Goal: Information Seeking & Learning: Check status

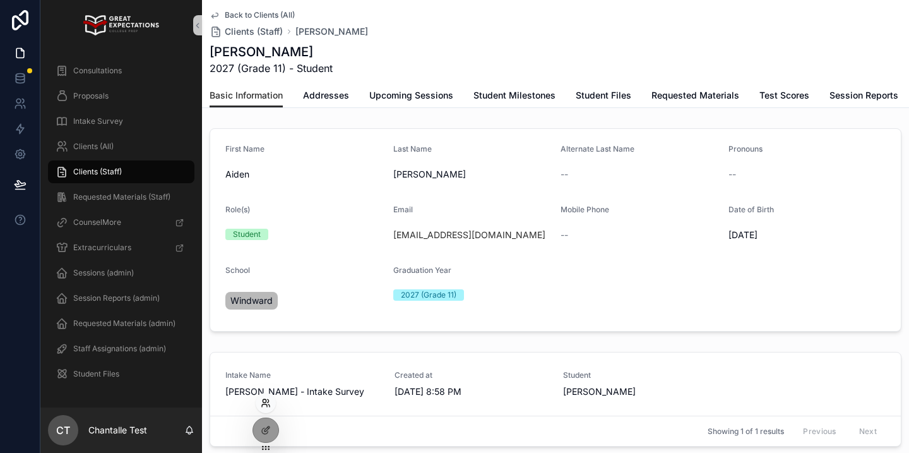
click at [268, 407] on icon at bounding box center [266, 403] width 10 height 10
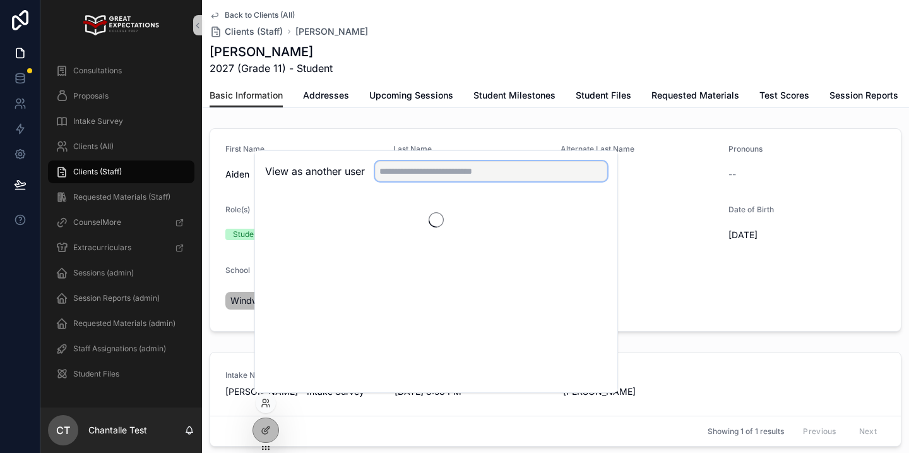
click at [403, 172] on input "text" at bounding box center [491, 171] width 232 height 20
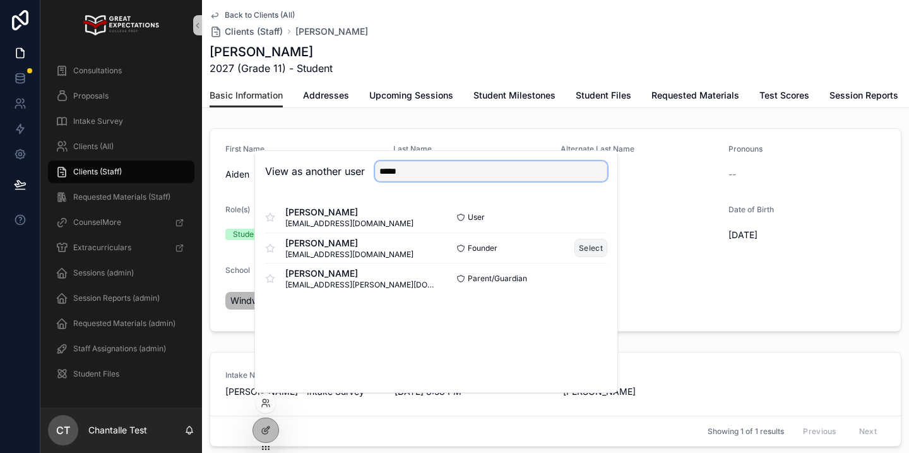
type input "*****"
click at [583, 253] on button "Select" at bounding box center [591, 248] width 33 height 18
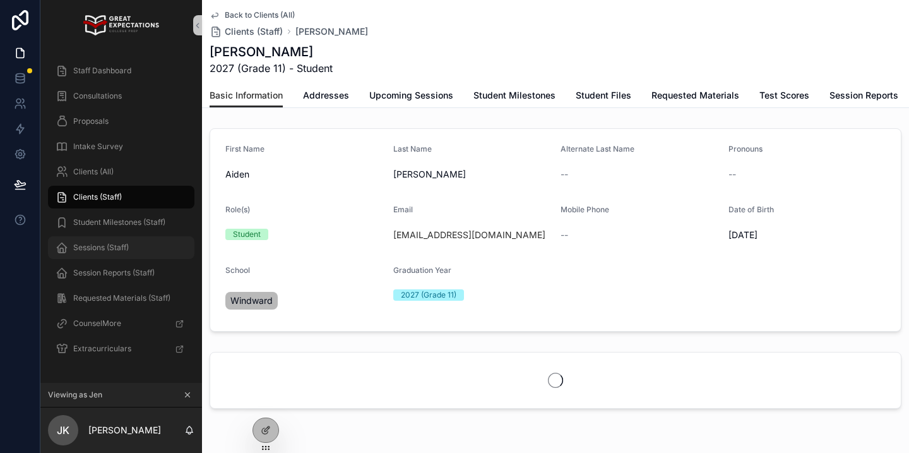
click at [131, 237] on div "Sessions (Staff)" at bounding box center [121, 247] width 131 height 20
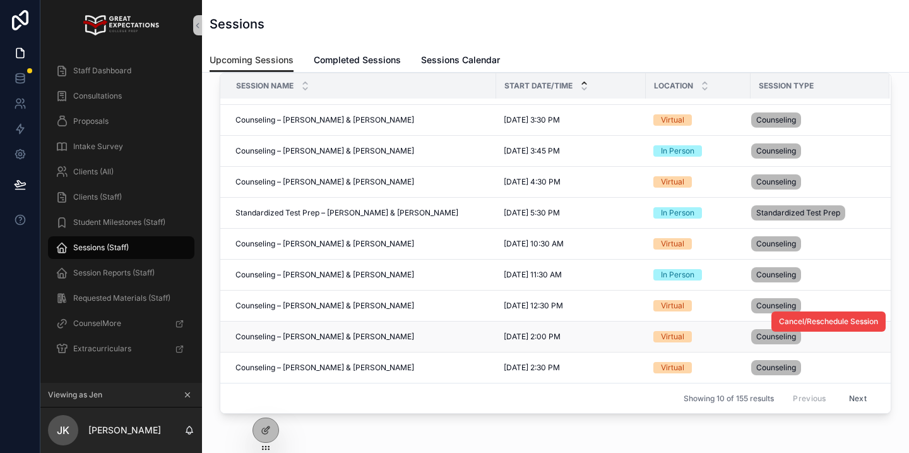
scroll to position [110, 0]
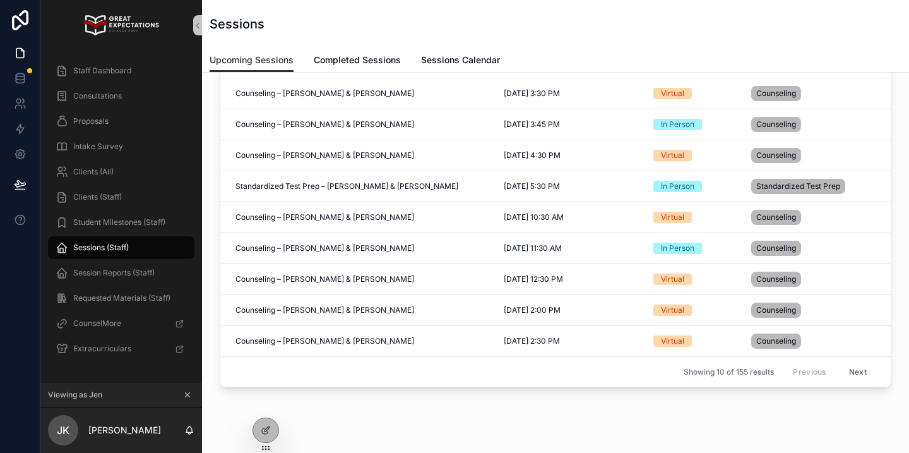
click at [859, 367] on button "Next" at bounding box center [857, 372] width 35 height 20
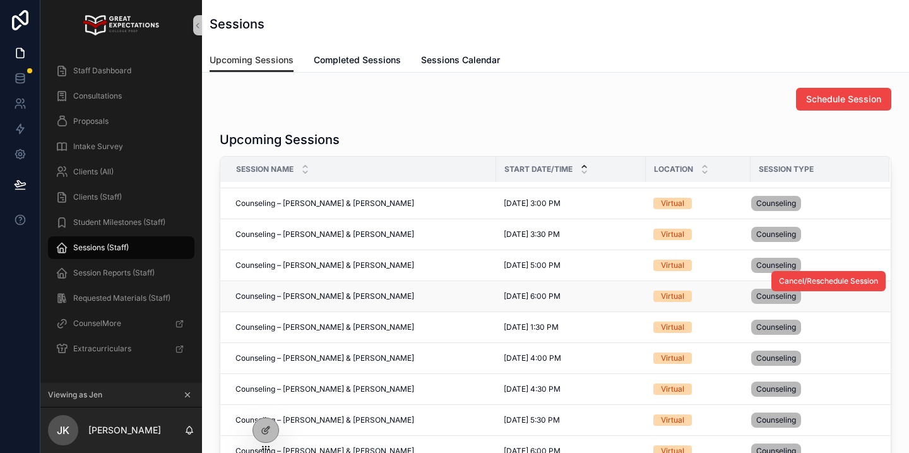
scroll to position [150, 0]
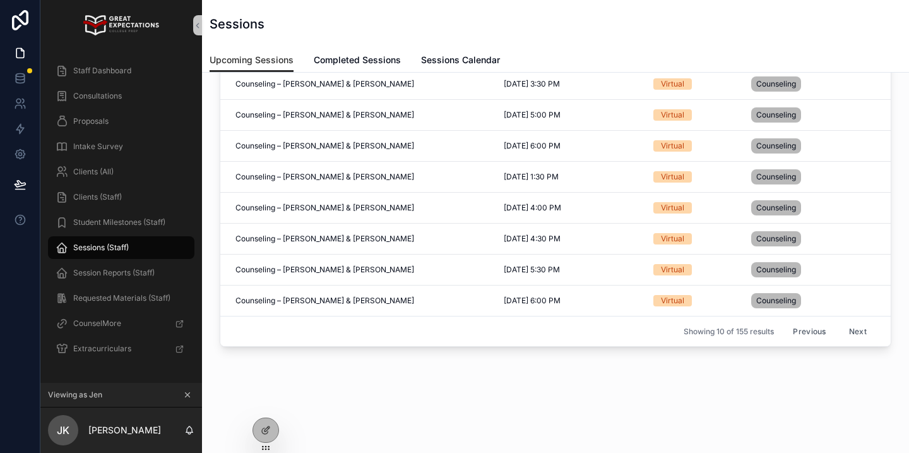
click at [797, 329] on button "Previous" at bounding box center [809, 331] width 51 height 20
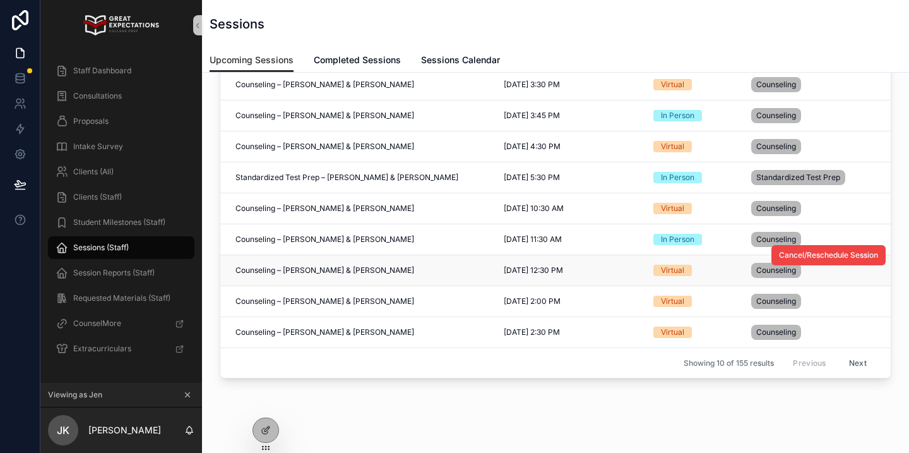
scroll to position [124, 0]
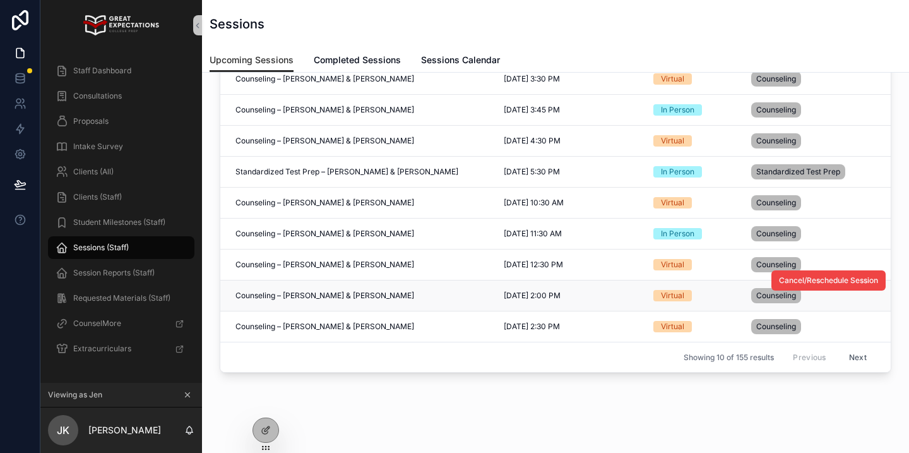
click at [561, 293] on span "[DATE] 2:00 PM" at bounding box center [532, 295] width 57 height 10
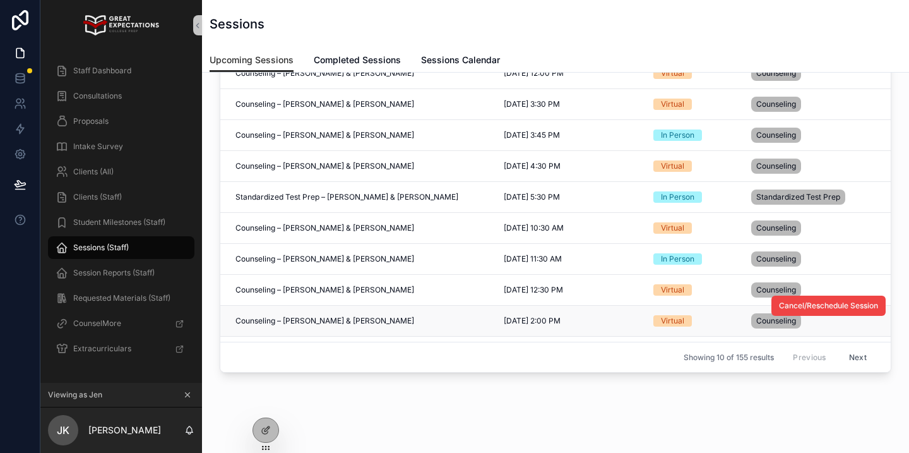
scroll to position [4, 0]
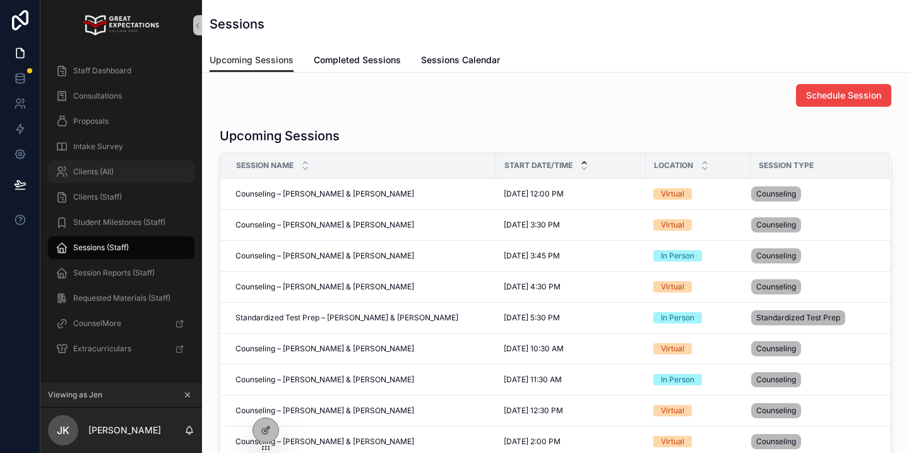
click at [113, 175] on span "Clients (All)" at bounding box center [93, 172] width 40 height 10
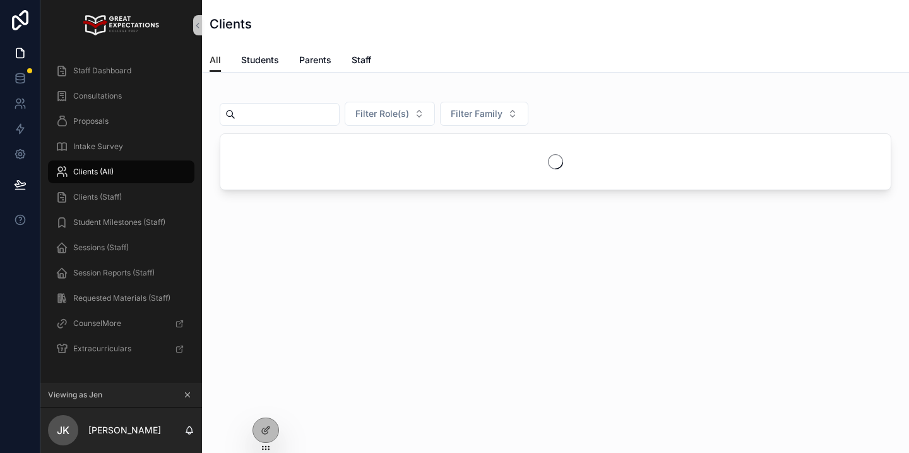
click at [287, 118] on input "scrollable content" at bounding box center [288, 114] width 104 height 18
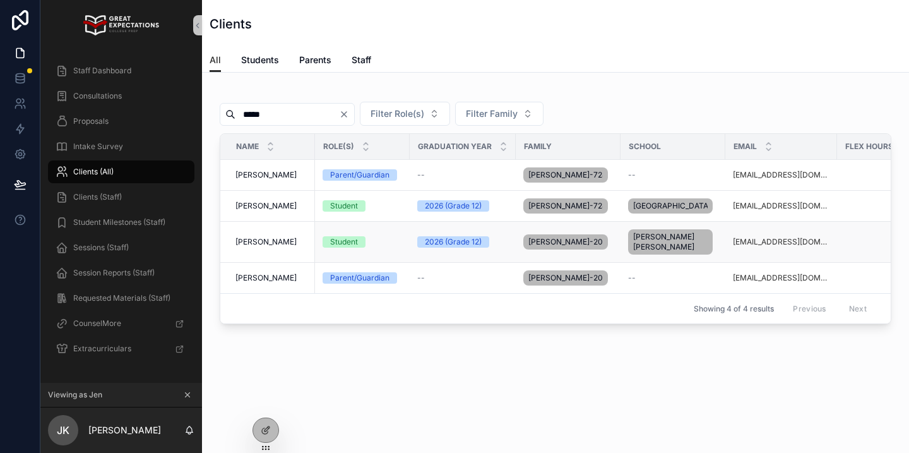
type input "*****"
click at [267, 247] on span "[PERSON_NAME]" at bounding box center [266, 242] width 61 height 10
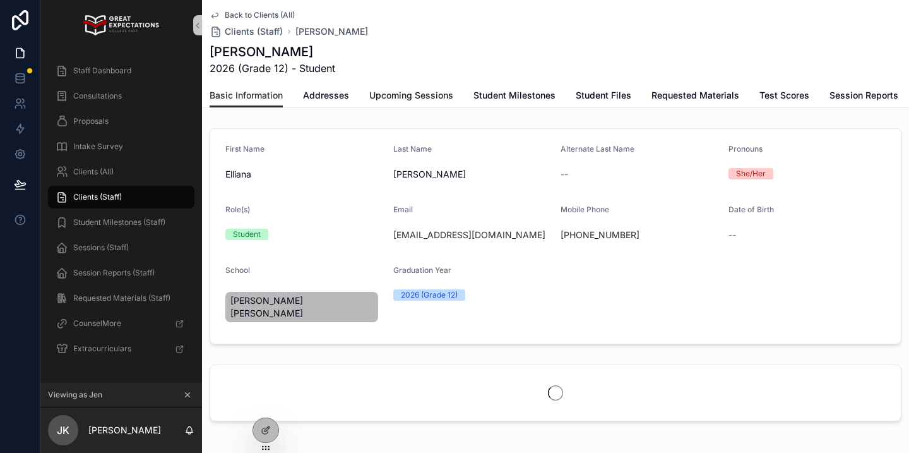
click at [403, 102] on link "Upcoming Sessions" at bounding box center [411, 96] width 84 height 25
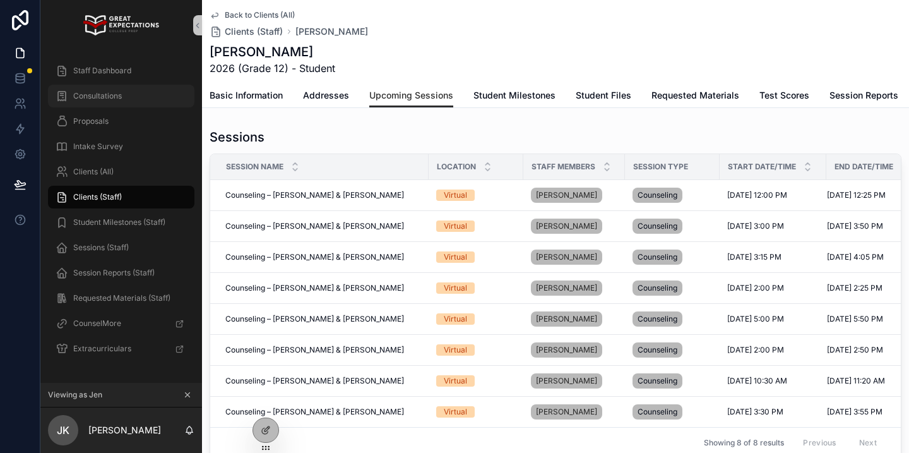
click at [102, 97] on span "Consultations" at bounding box center [97, 96] width 49 height 10
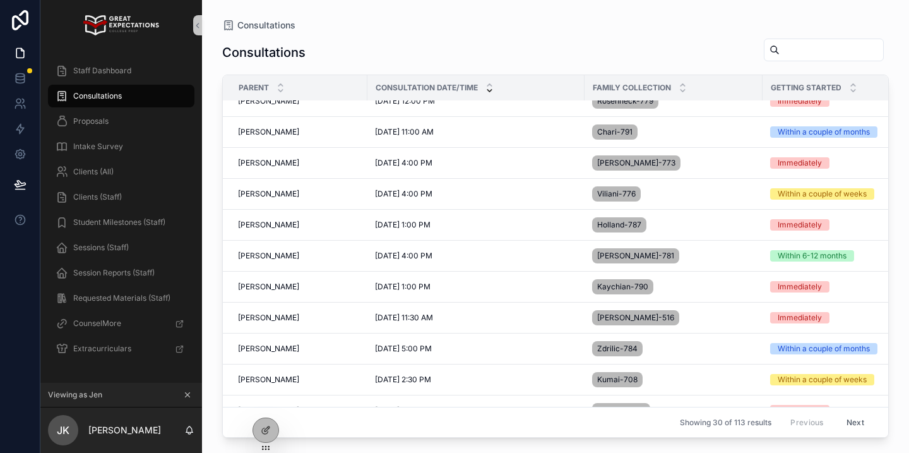
scroll to position [232, 0]
click at [270, 320] on span "[PERSON_NAME]" at bounding box center [268, 317] width 61 height 10
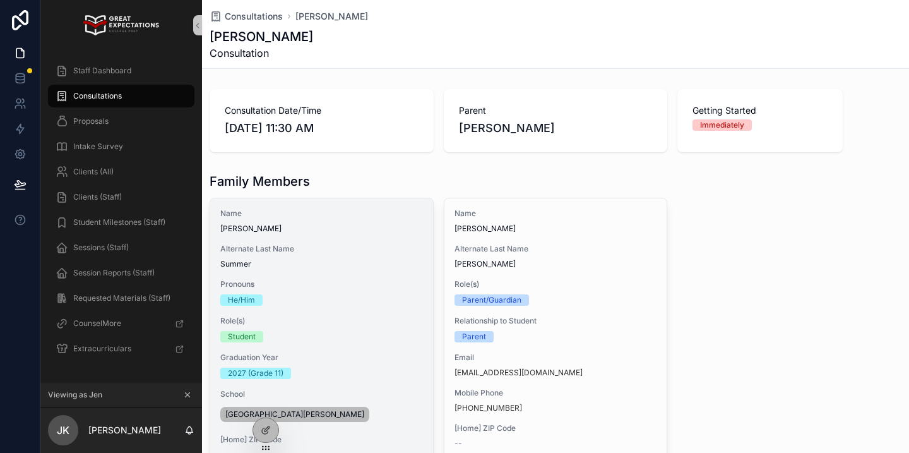
scroll to position [74, 0]
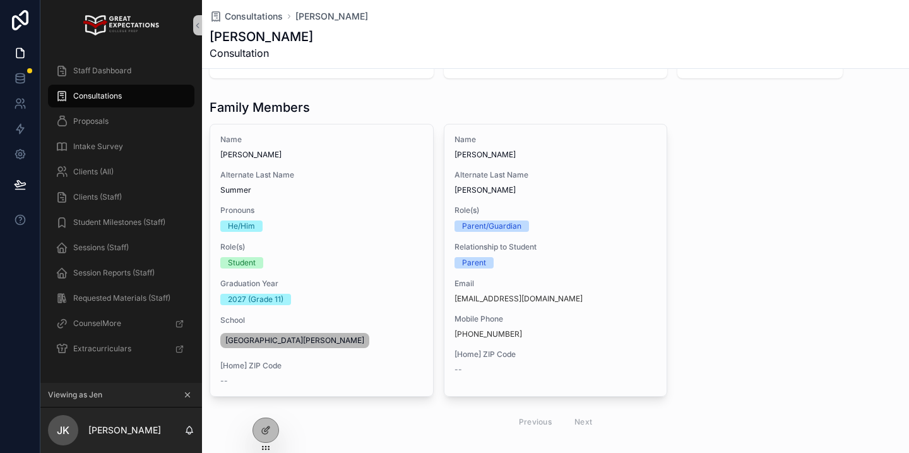
click at [140, 97] on div "Consultations" at bounding box center [121, 96] width 131 height 20
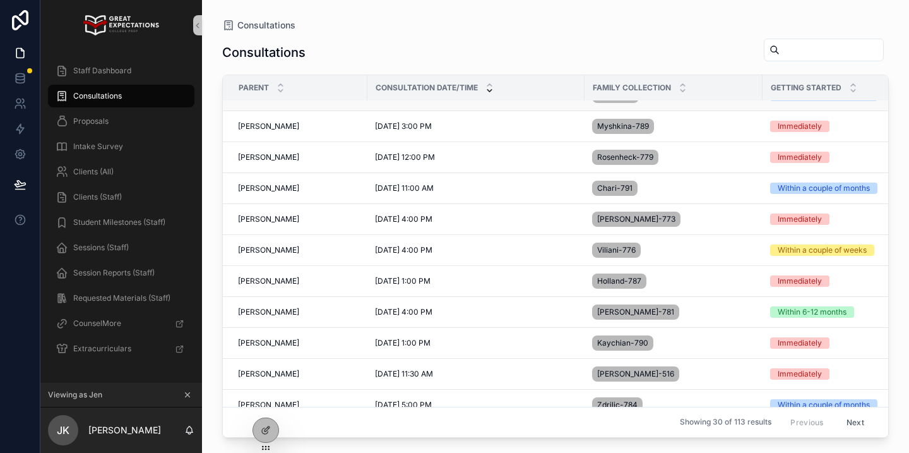
scroll to position [179, 0]
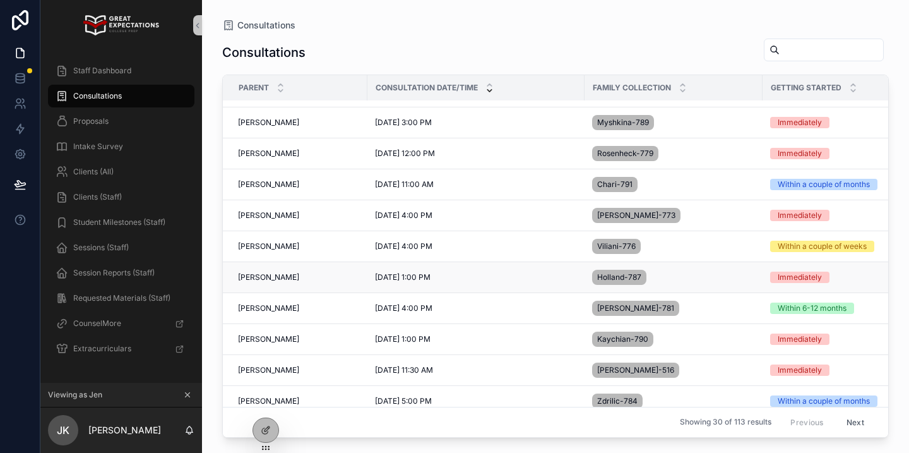
click at [292, 275] on span "[PERSON_NAME]" at bounding box center [268, 277] width 61 height 10
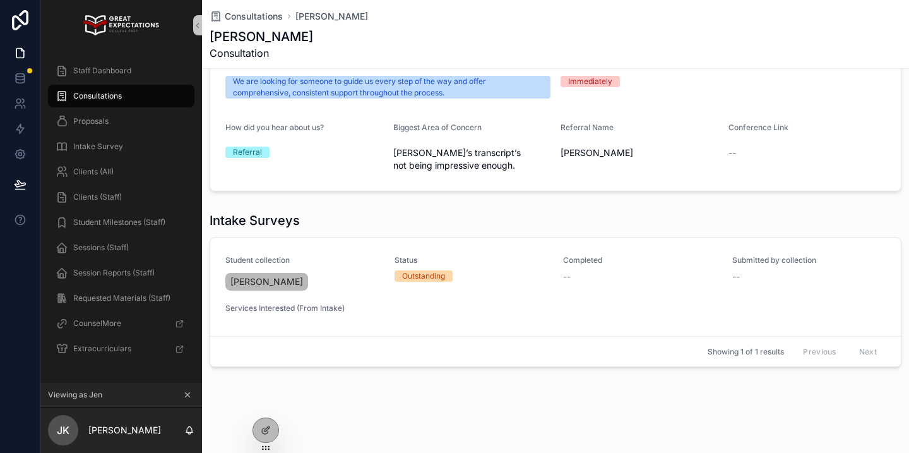
scroll to position [422, 0]
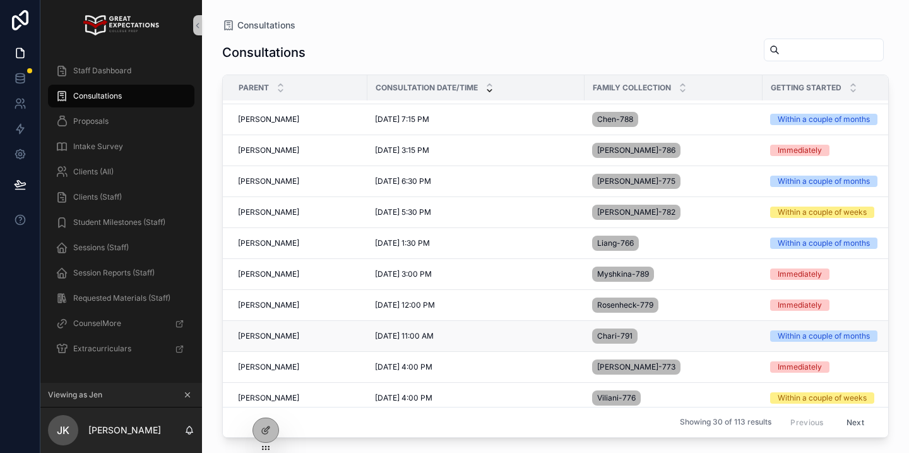
scroll to position [136, 0]
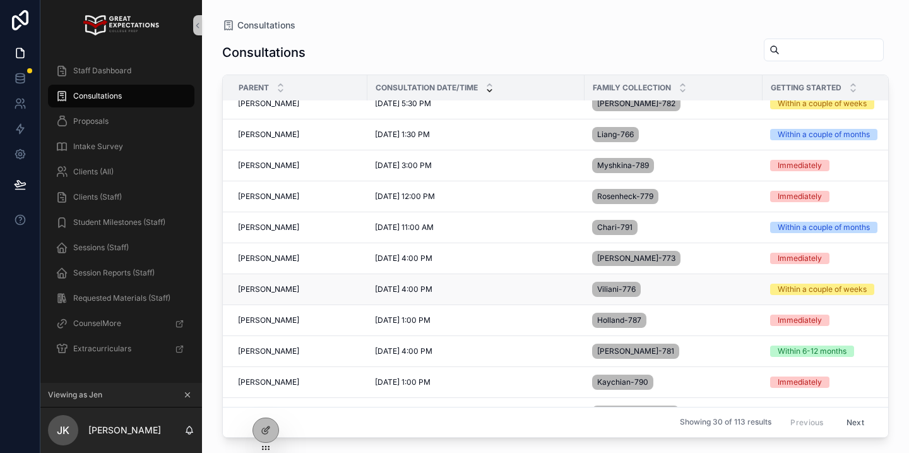
click at [265, 290] on span "[PERSON_NAME]" at bounding box center [268, 289] width 61 height 10
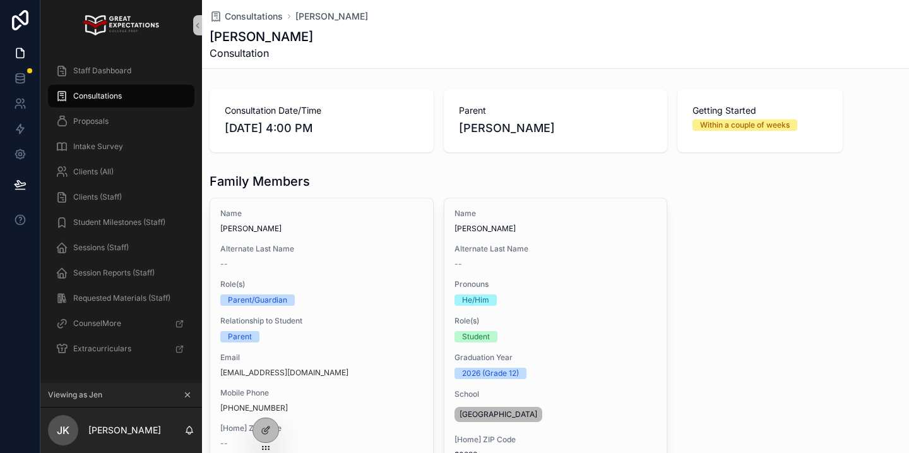
scroll to position [298, 0]
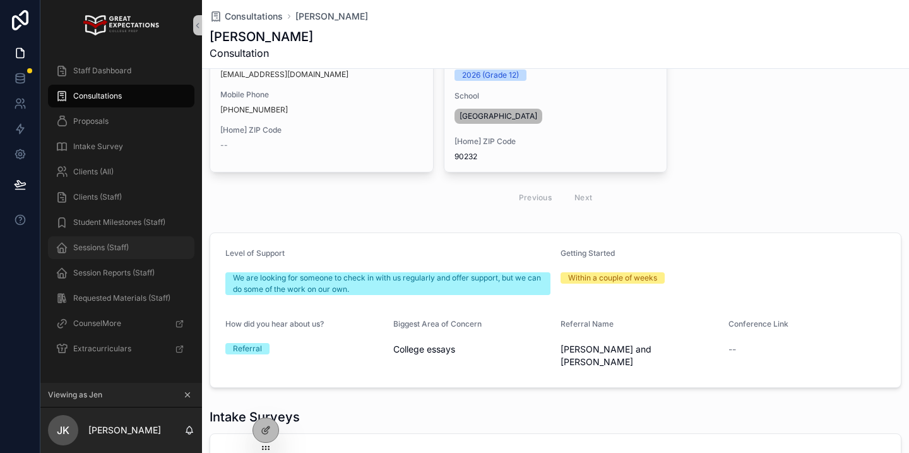
click at [105, 252] on span "Sessions (Staff)" at bounding box center [101, 247] width 56 height 10
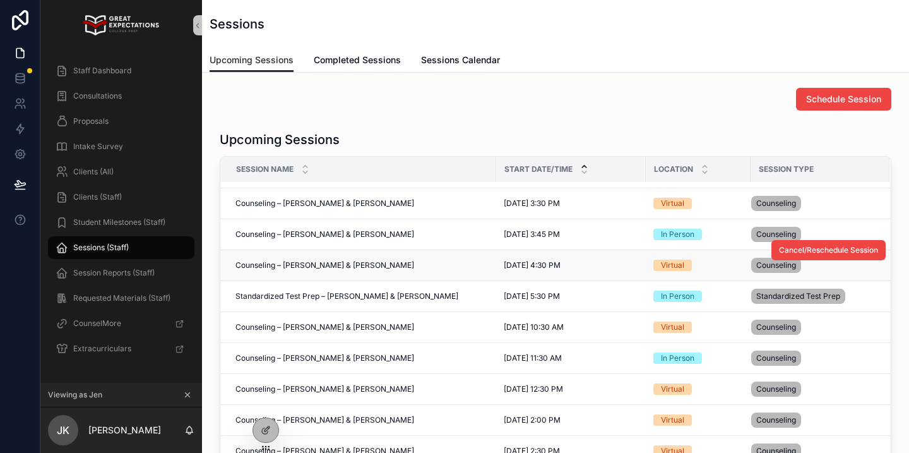
scroll to position [150, 0]
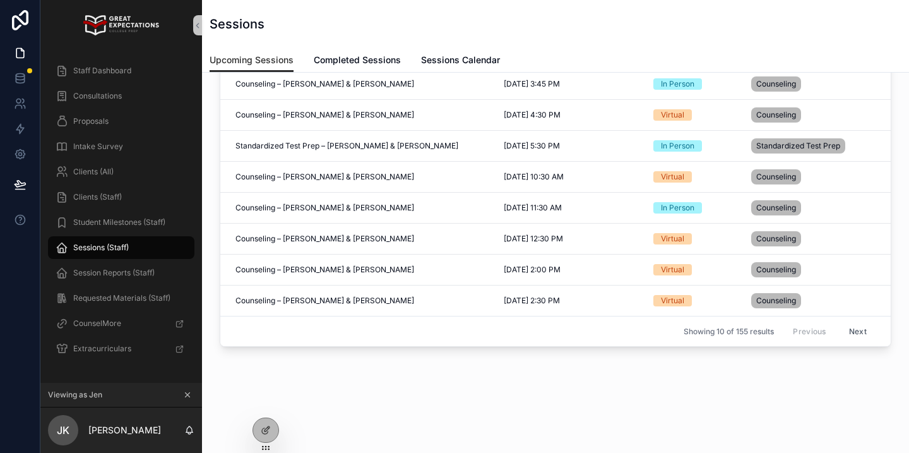
click at [855, 326] on button "Next" at bounding box center [857, 331] width 35 height 20
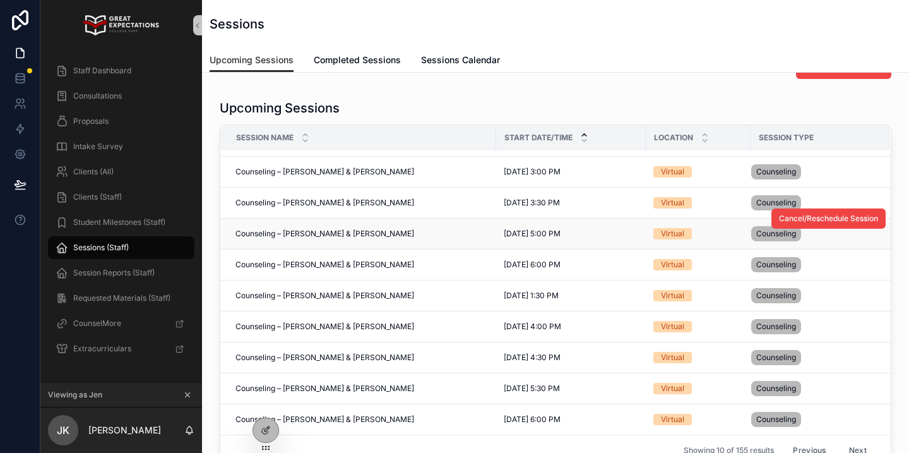
scroll to position [34, 0]
